Goal: Navigation & Orientation: Find specific page/section

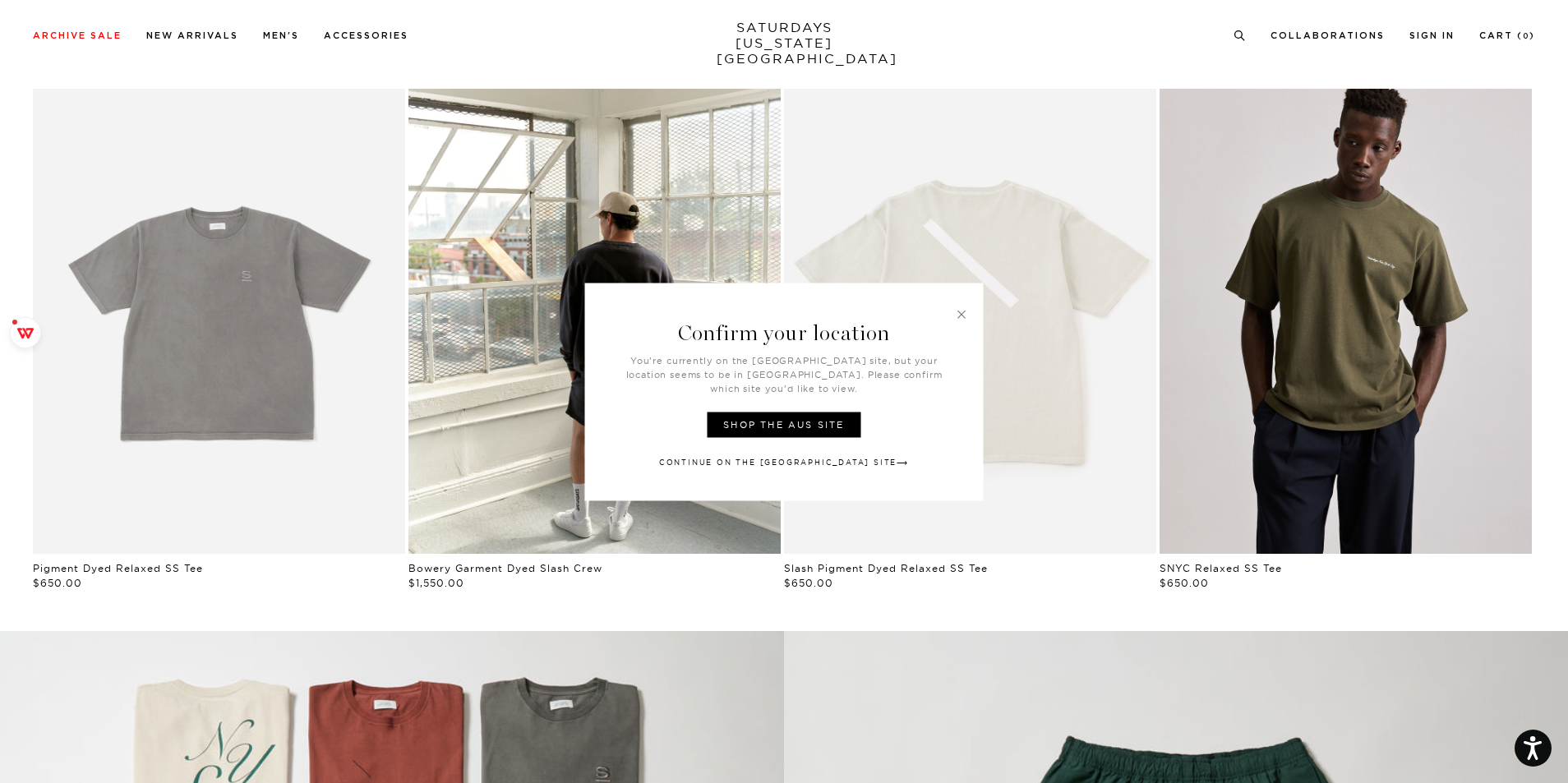
scroll to position [1069, 0]
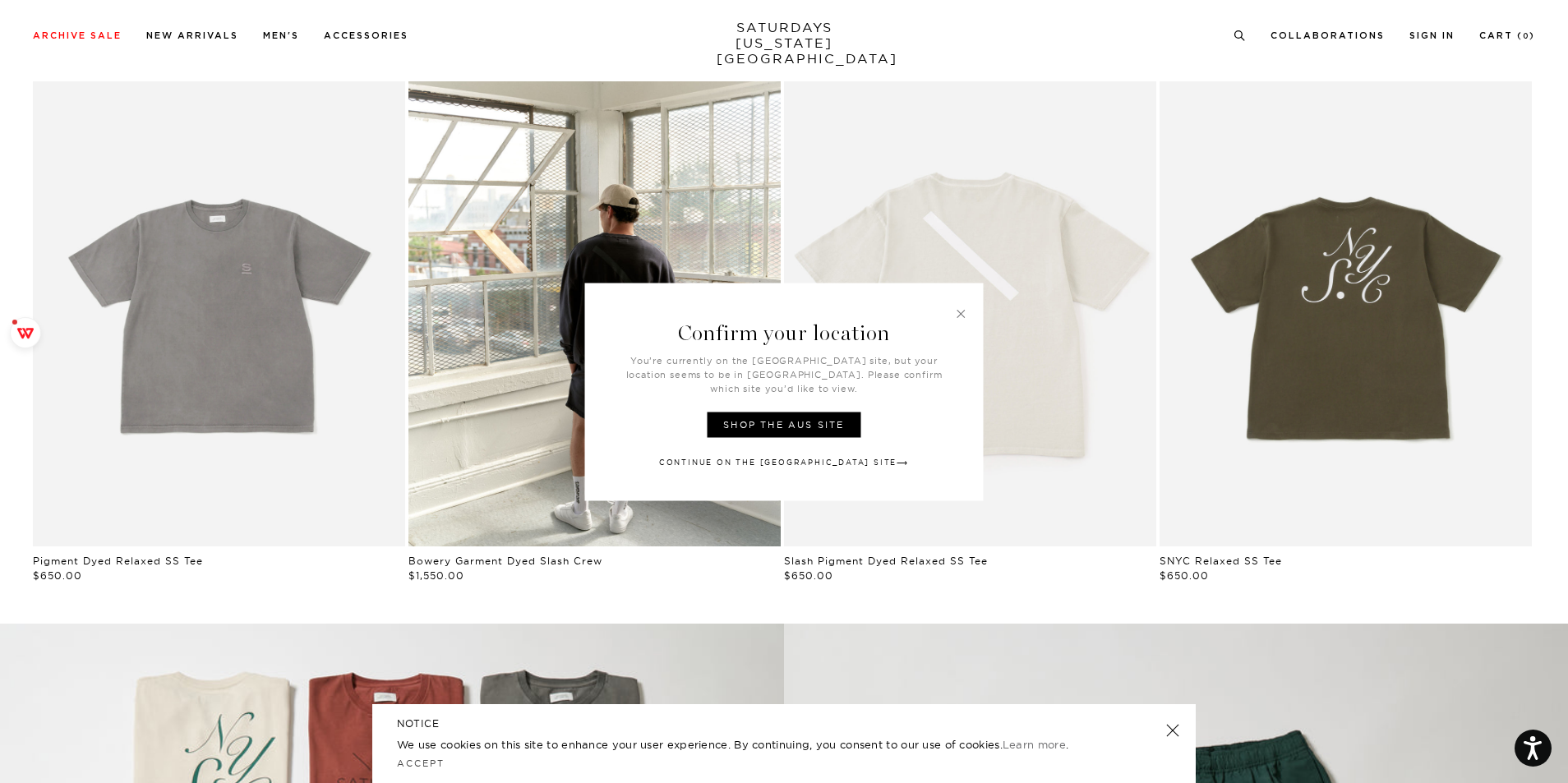
click at [962, 321] on link at bounding box center [961, 313] width 14 height 14
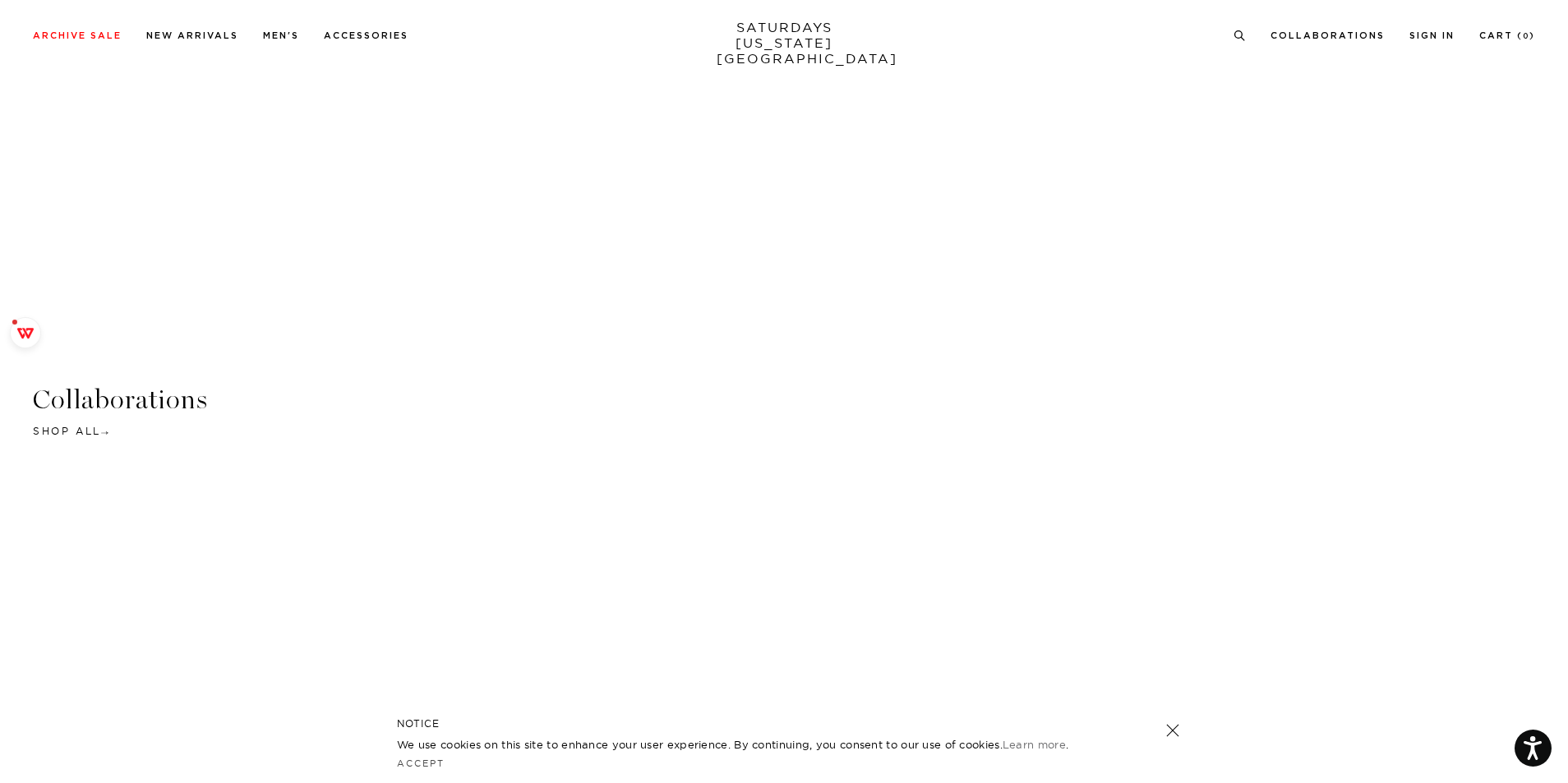
scroll to position [3956, 0]
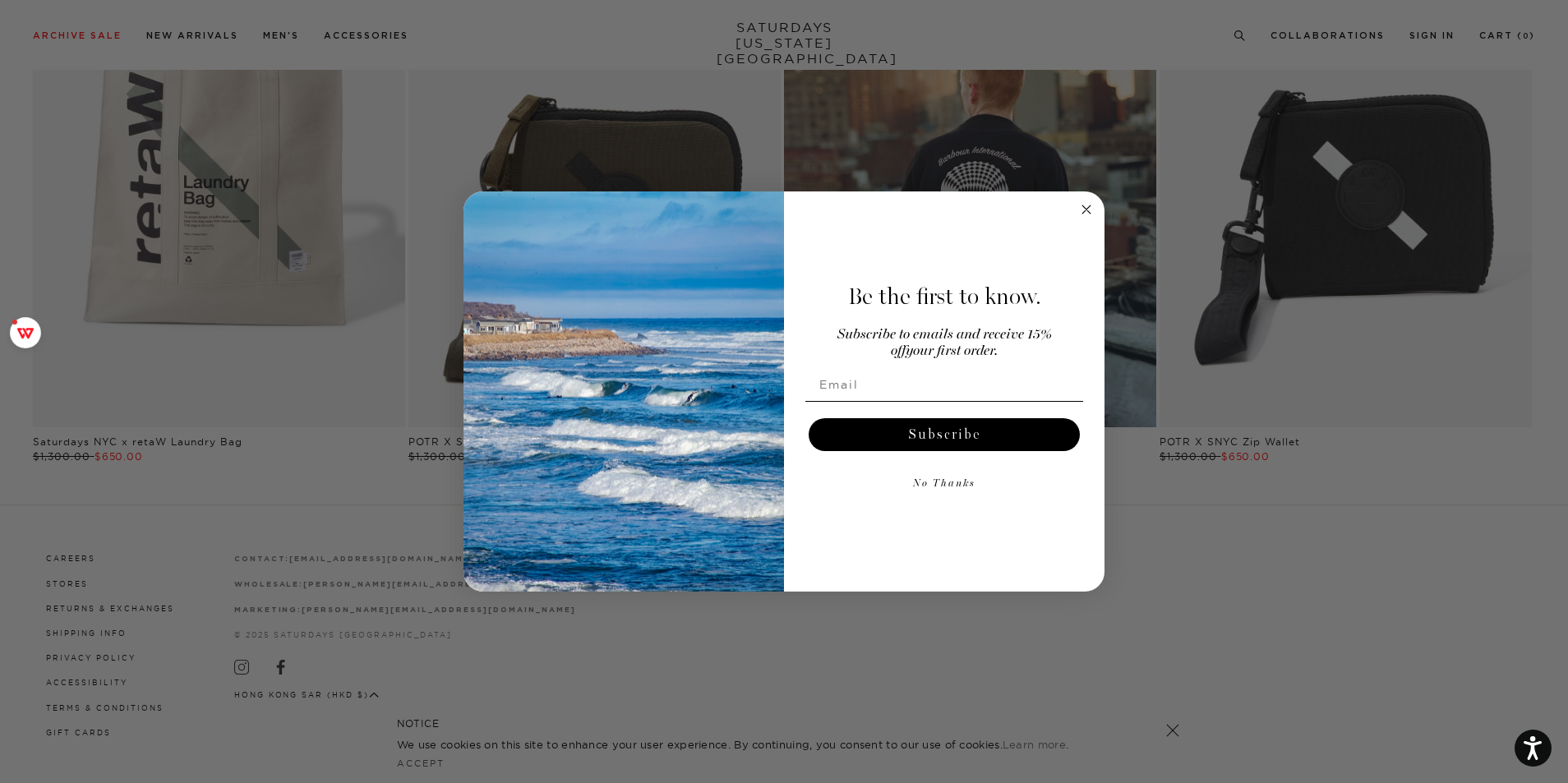
click at [1087, 210] on icon "Close dialog" at bounding box center [1086, 210] width 9 height 9
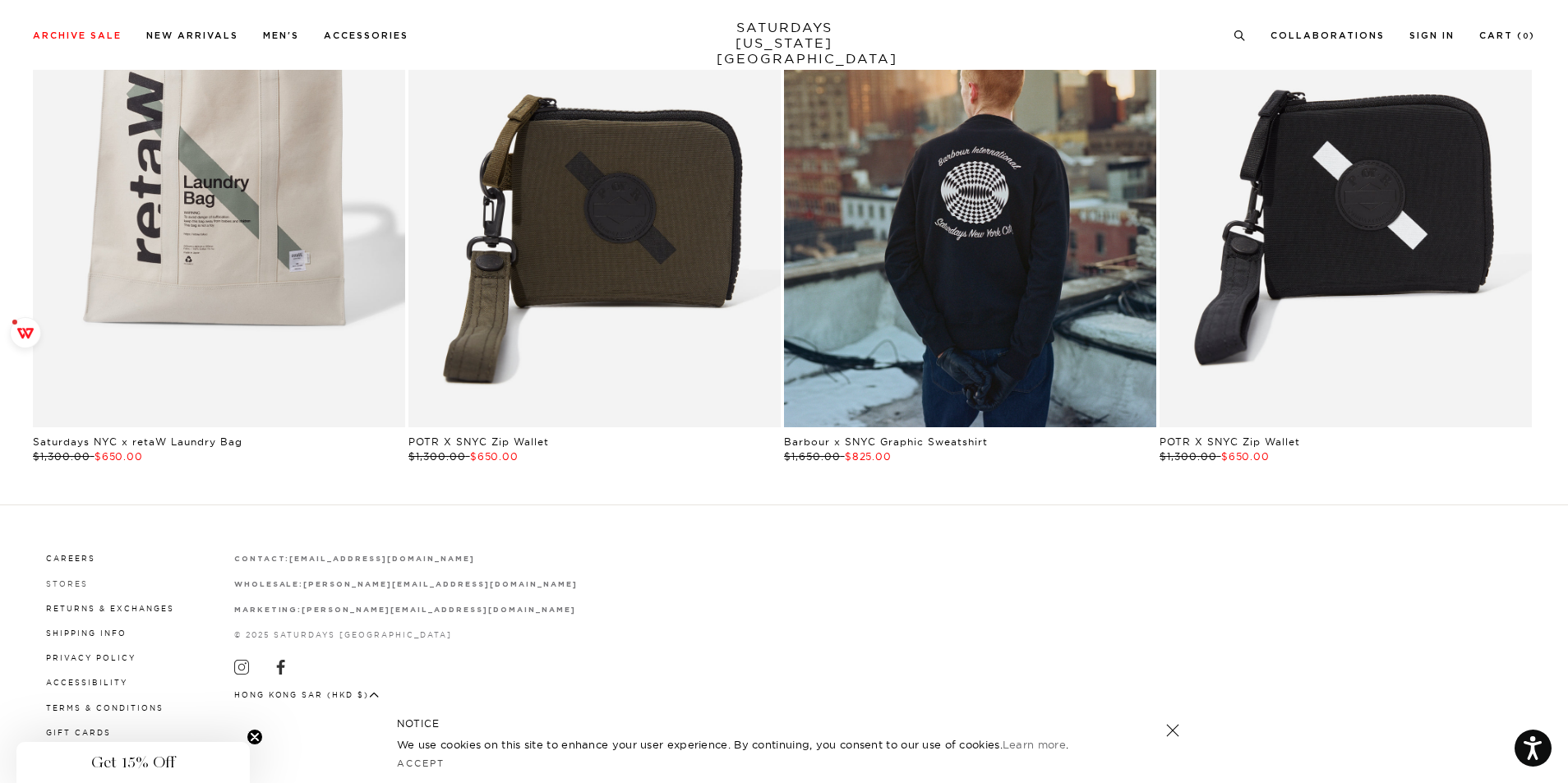
click at [60, 584] on link "Stores" at bounding box center [67, 583] width 41 height 9
